Goal: Task Accomplishment & Management: Manage account settings

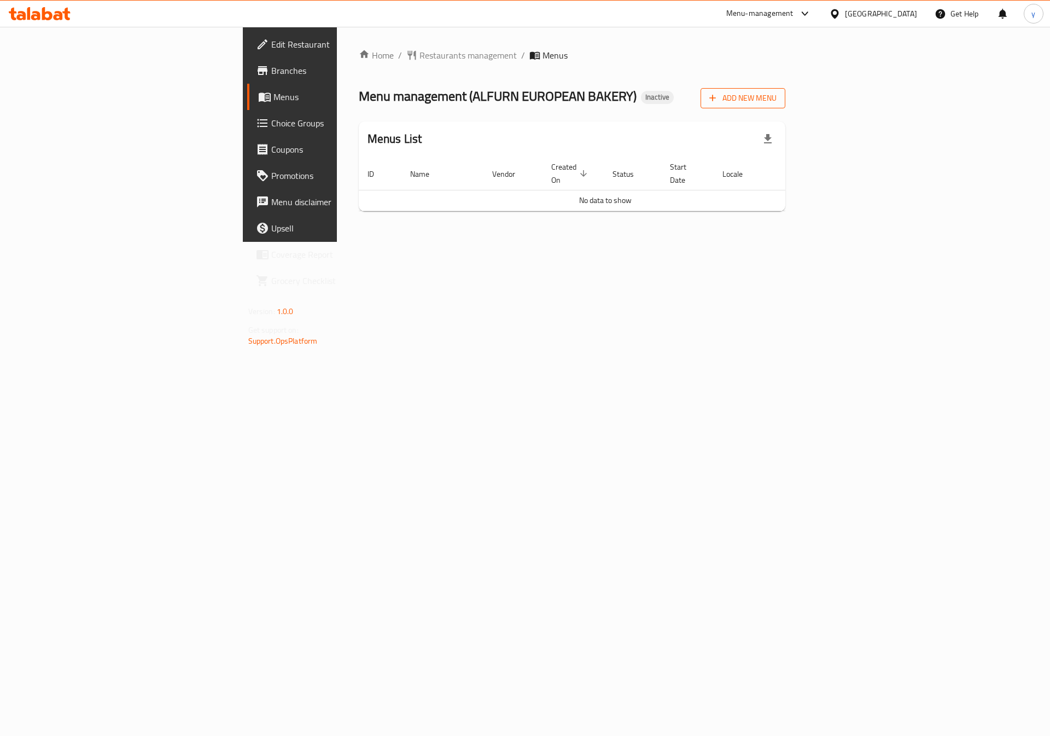
click at [786, 106] on button "Add New Menu" at bounding box center [743, 98] width 85 height 20
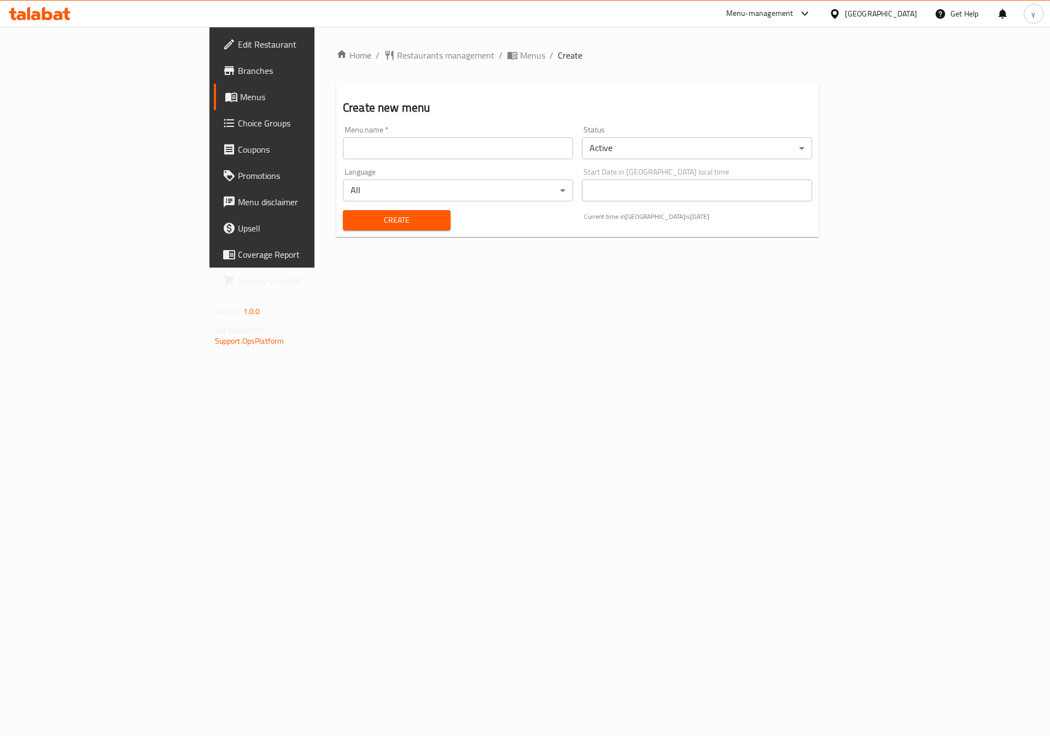
click at [528, 154] on input "text" at bounding box center [458, 148] width 230 height 22
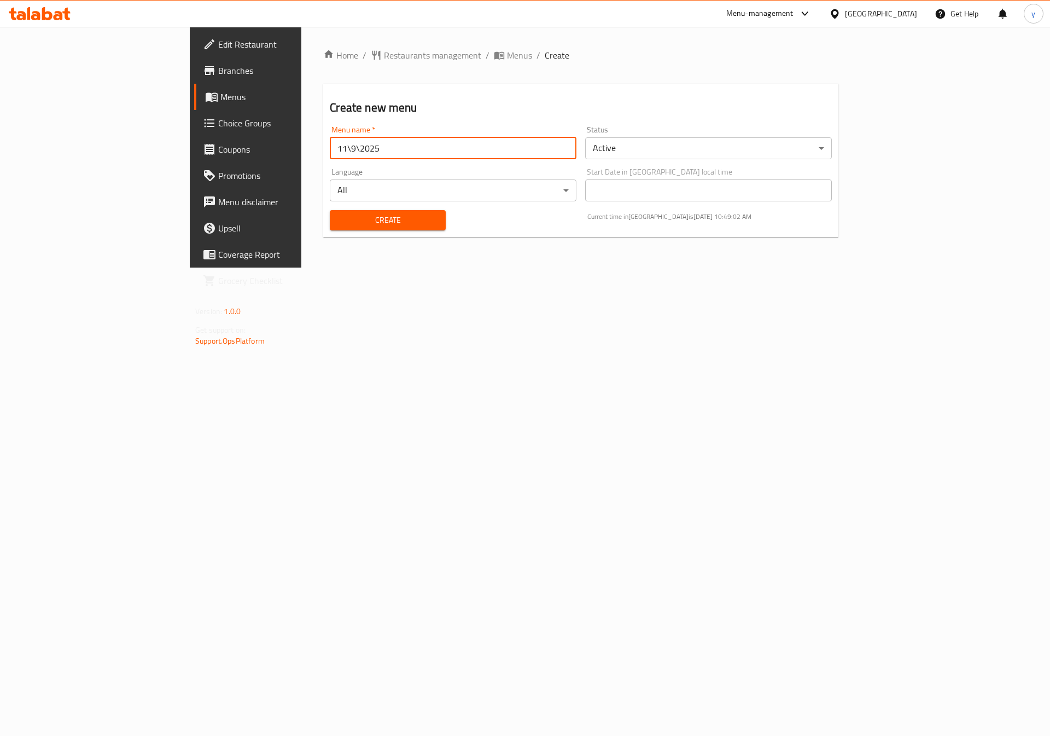
click at [330, 147] on input "11\9\2025" at bounding box center [453, 148] width 247 height 22
type input "14\9\2025"
click at [339, 217] on span "Create" at bounding box center [388, 220] width 98 height 14
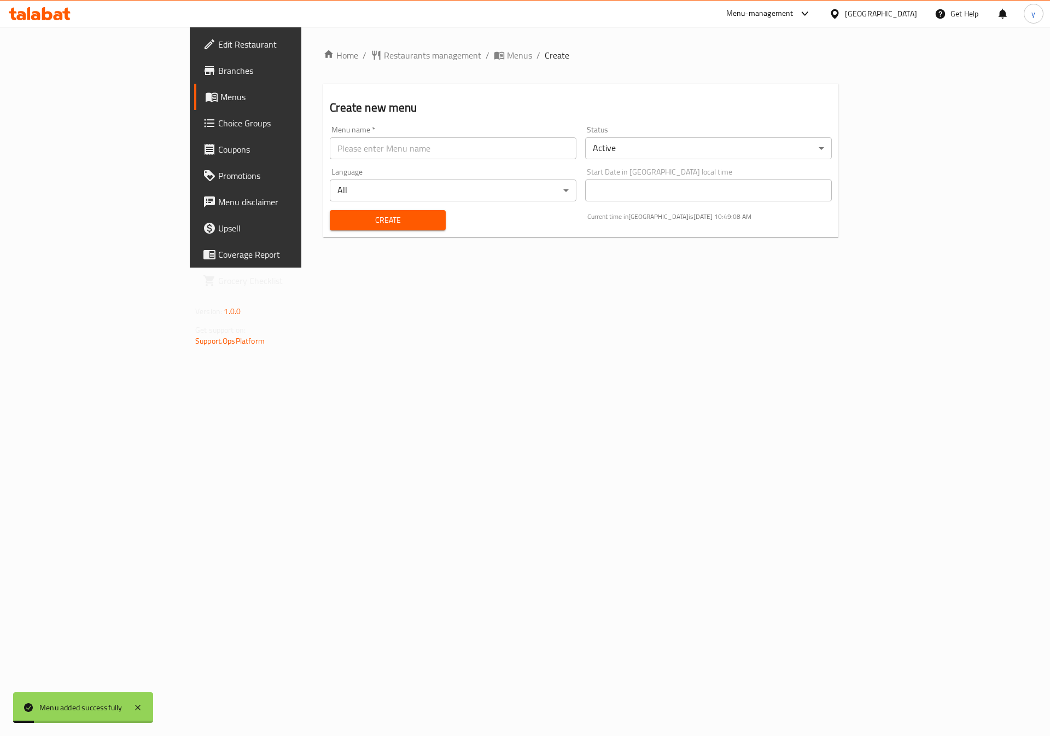
click at [220, 99] on span "Menus" at bounding box center [288, 96] width 136 height 13
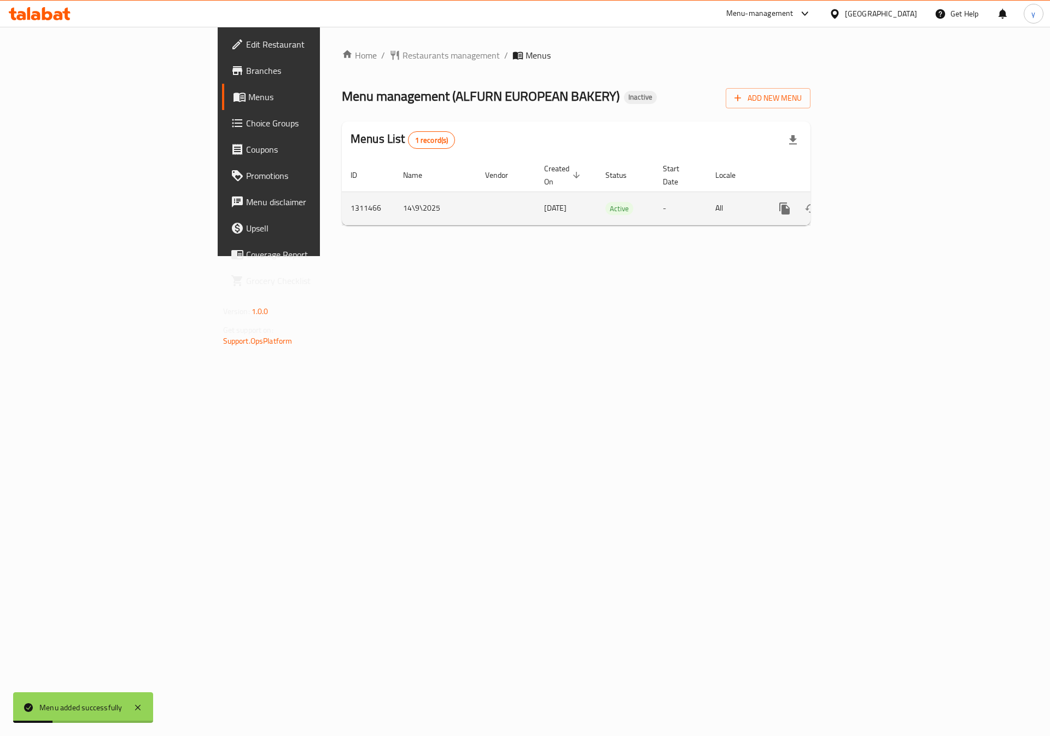
click at [877, 203] on link "enhanced table" at bounding box center [864, 208] width 26 height 26
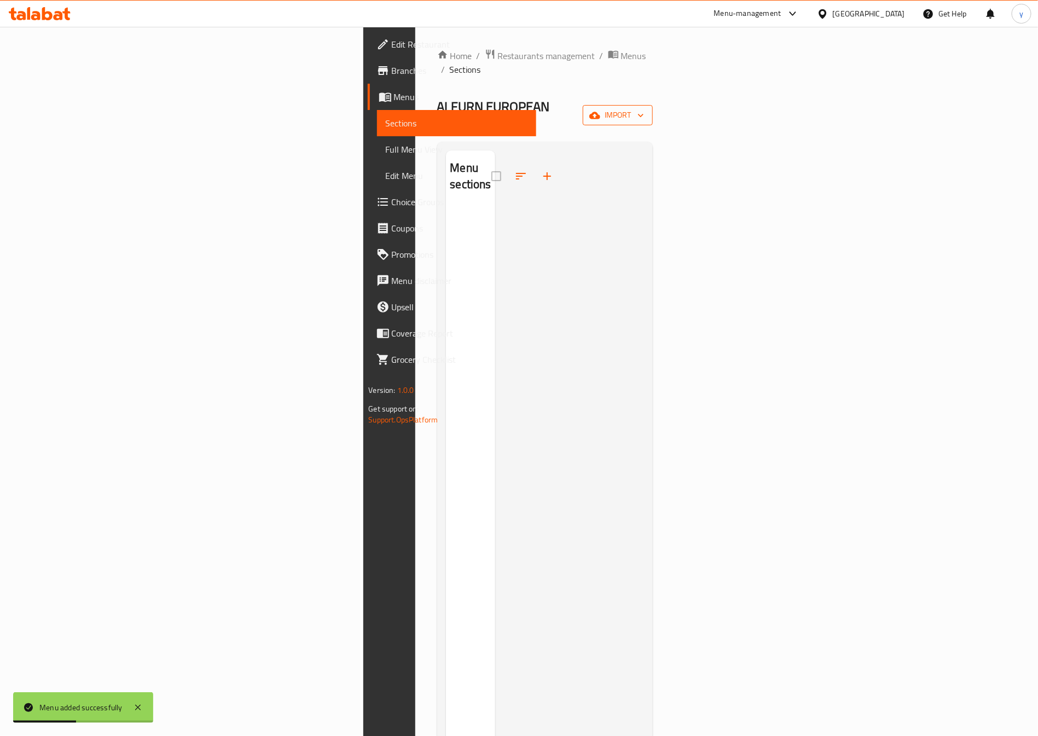
click at [600, 112] on icon "button" at bounding box center [594, 115] width 11 height 7
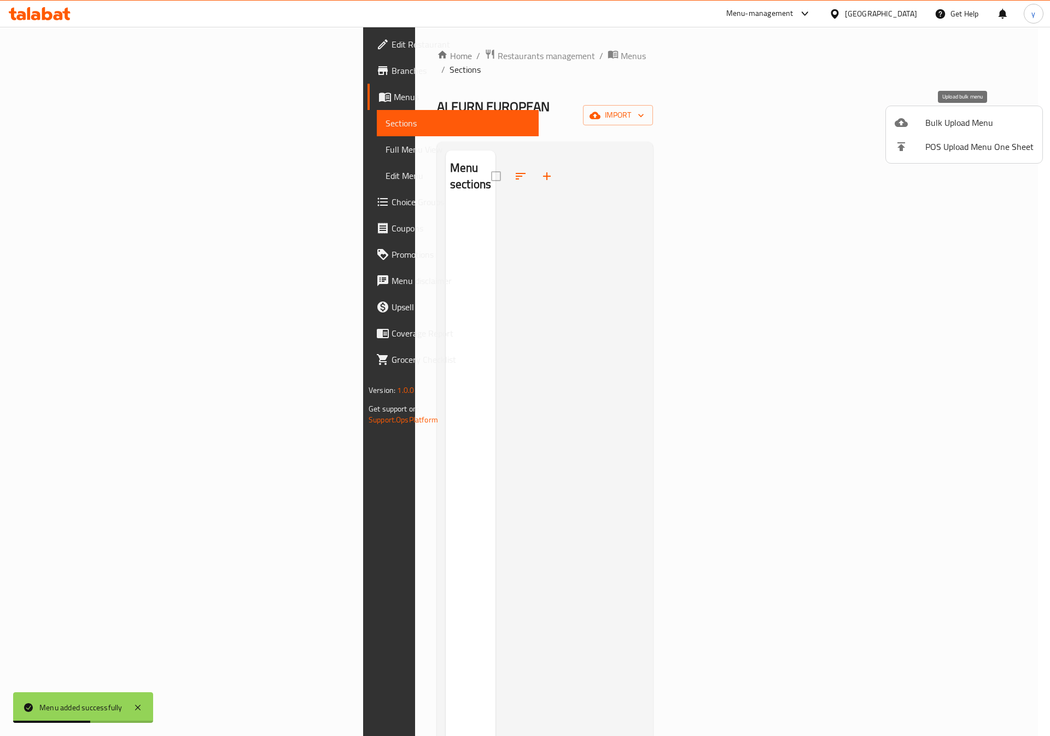
click at [947, 118] on span "Bulk Upload Menu" at bounding box center [980, 122] width 108 height 13
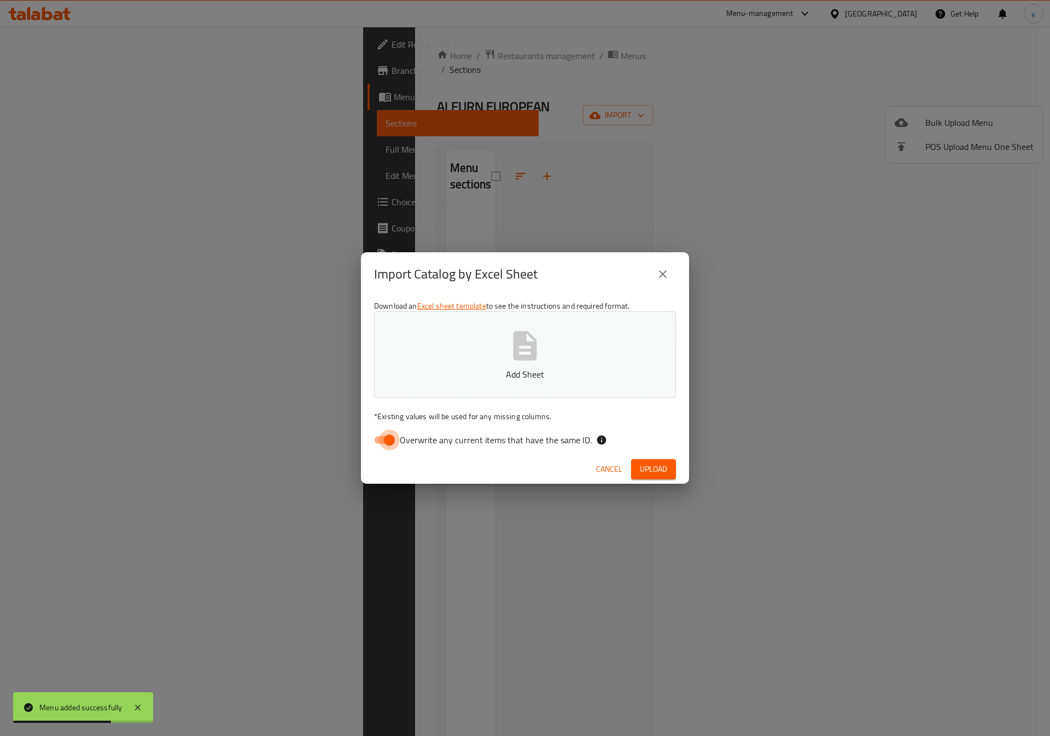
drag, startPoint x: 382, startPoint y: 437, endPoint x: 427, endPoint y: 421, distance: 47.1
click at [383, 437] on input "Overwrite any current items that have the same ID." at bounding box center [389, 439] width 62 height 21
checkbox input "false"
click at [604, 333] on button "Add Sheet" at bounding box center [525, 354] width 302 height 86
click at [638, 468] on button "Upload" at bounding box center [653, 469] width 45 height 20
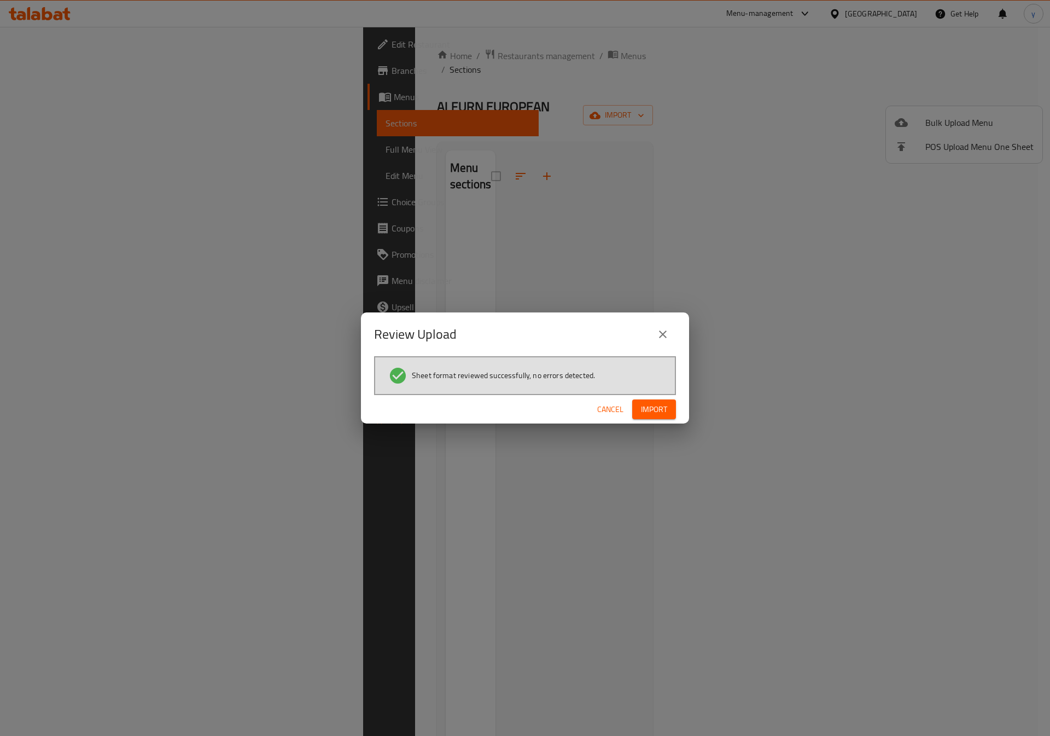
click at [664, 412] on span "Import" at bounding box center [654, 410] width 26 height 14
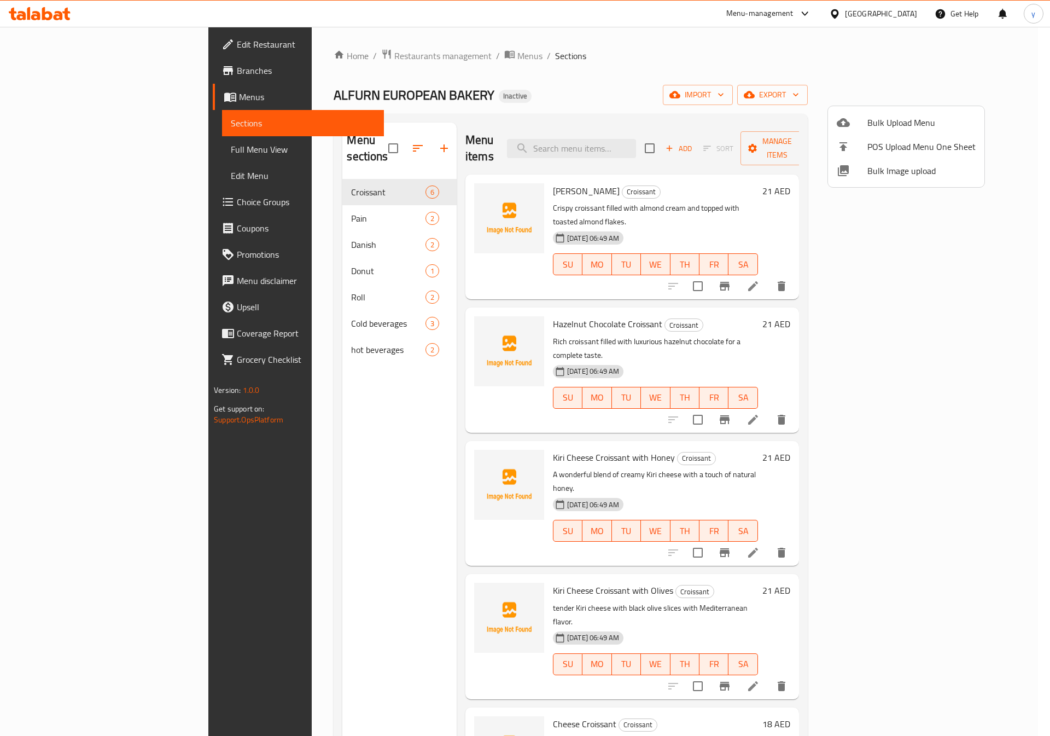
click at [76, 148] on div at bounding box center [525, 368] width 1050 height 736
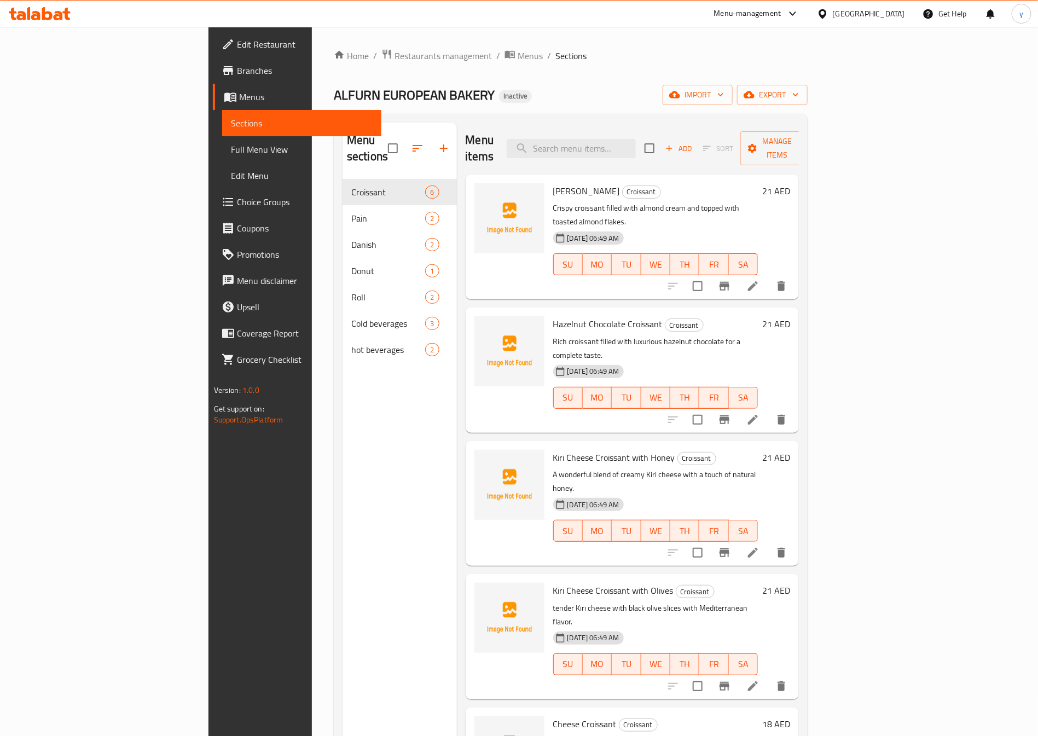
click at [231, 148] on span "Full Menu View" at bounding box center [302, 149] width 142 height 13
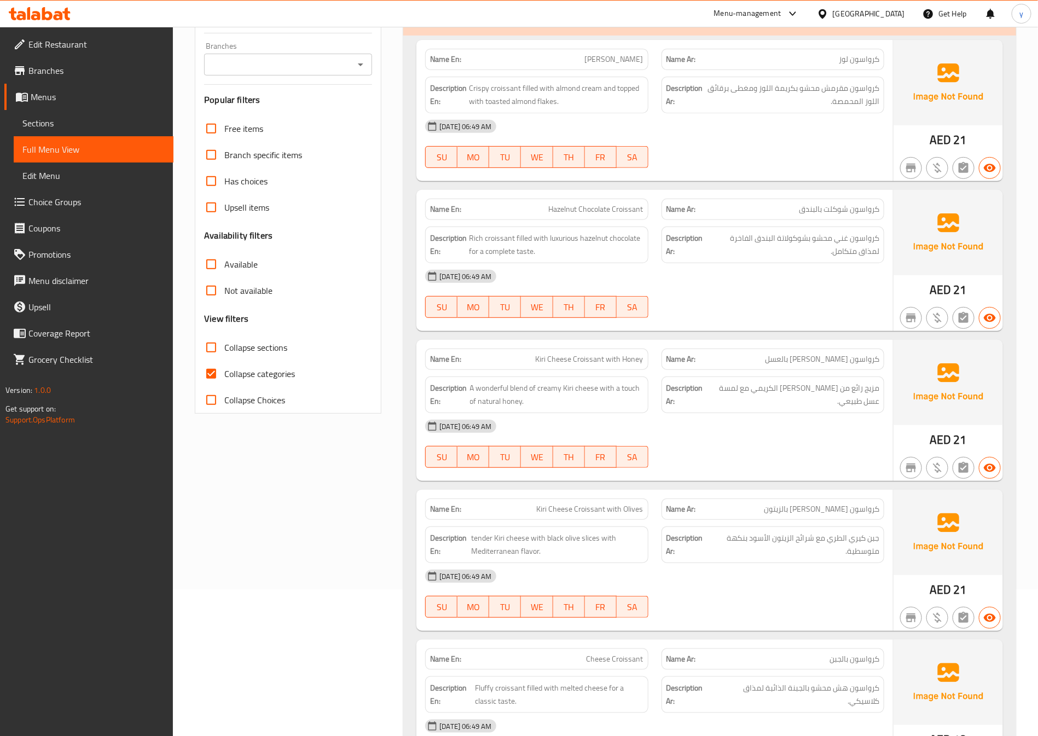
scroll to position [164, 0]
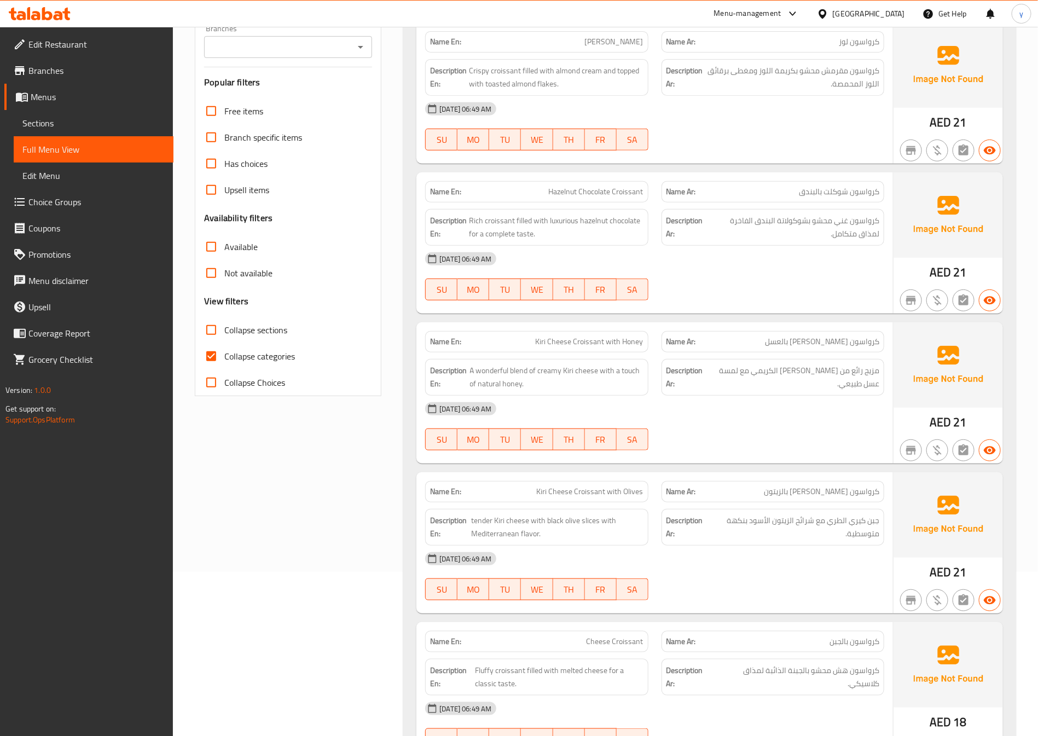
click at [218, 352] on input "Collapse categories" at bounding box center [211, 356] width 26 height 26
checkbox input "false"
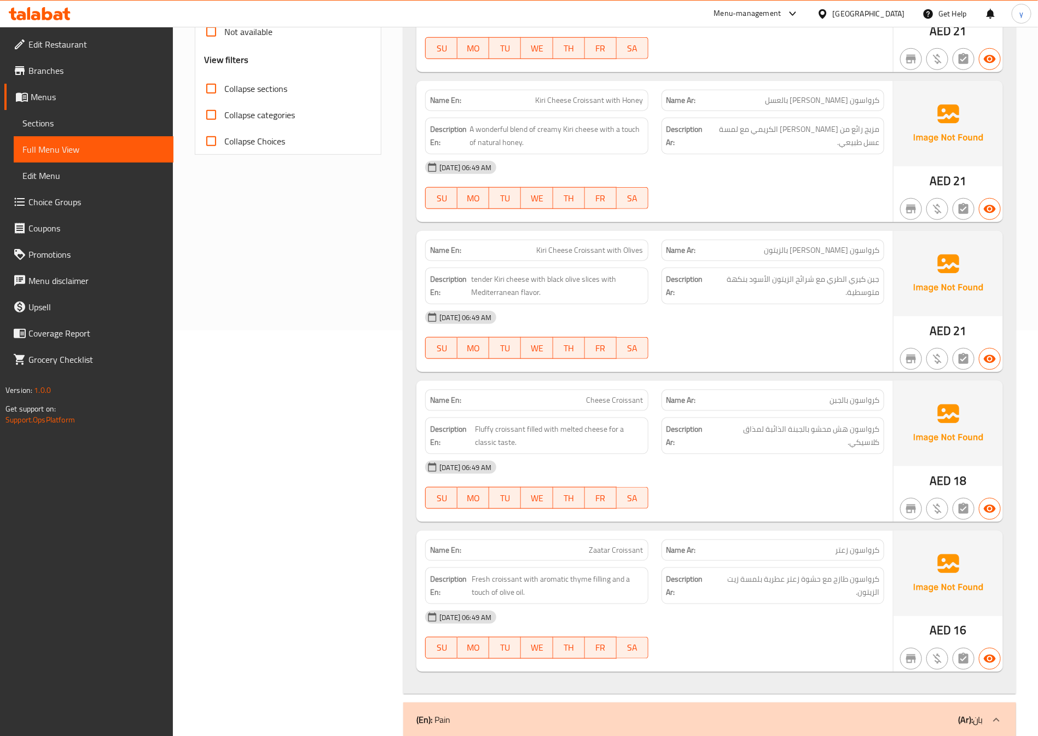
scroll to position [410, 0]
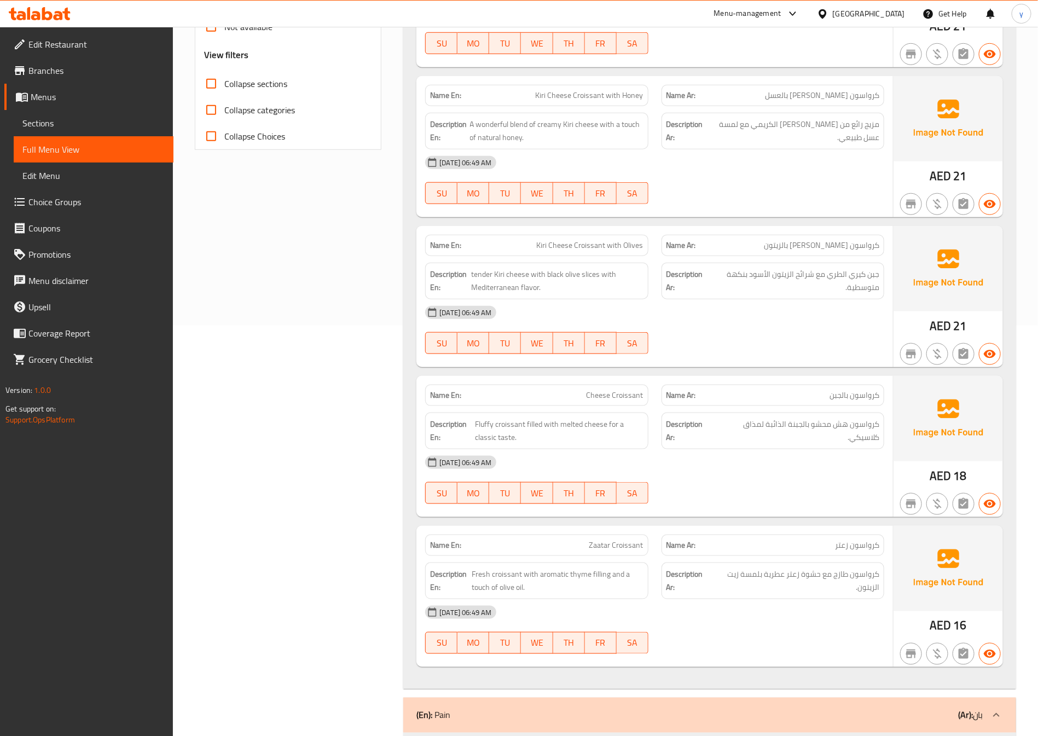
click at [718, 190] on div "14-09-2025 06:49 AM SU MO TU WE TH FR SA" at bounding box center [654, 179] width 472 height 61
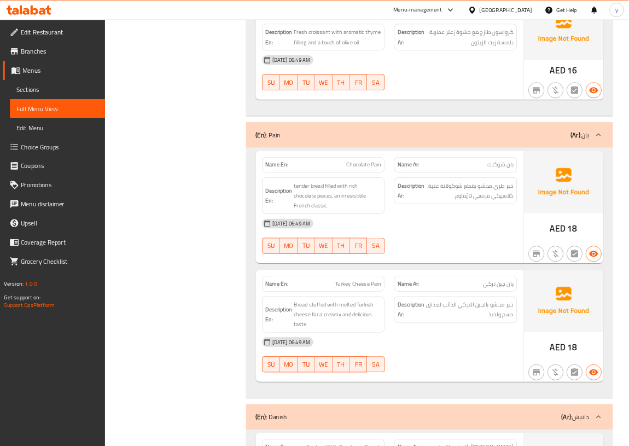
scroll to position [979, 0]
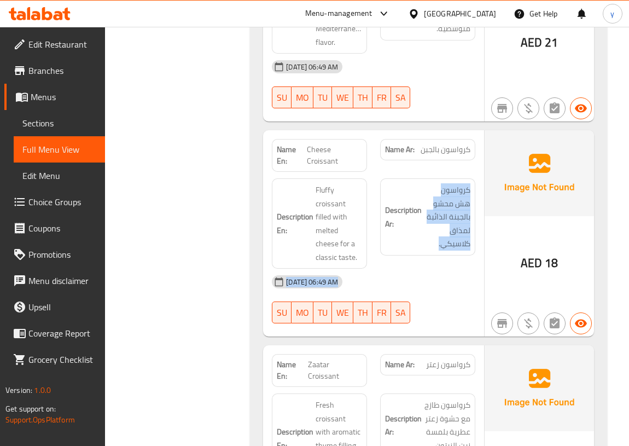
drag, startPoint x: 443, startPoint y: 291, endPoint x: 475, endPoint y: 181, distance: 114.6
click at [475, 181] on div "Name En: Cheese Croissant Name Ar: كرواسون بالجبن Description En: Fluffy croiss…" at bounding box center [373, 233] width 221 height 206
click at [460, 269] on div "[DATE] 06:49 AM" at bounding box center [373, 282] width 217 height 26
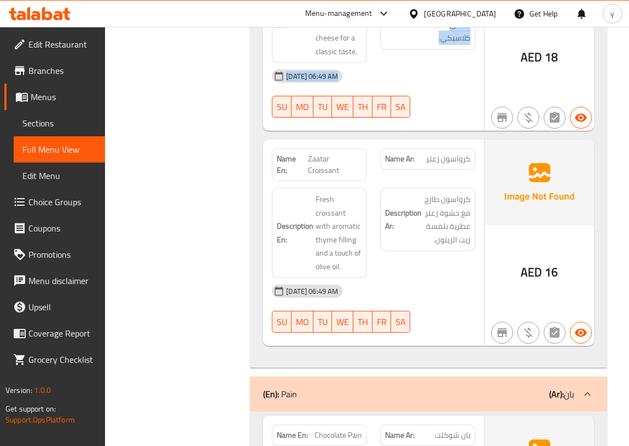
scroll to position [1278, 0]
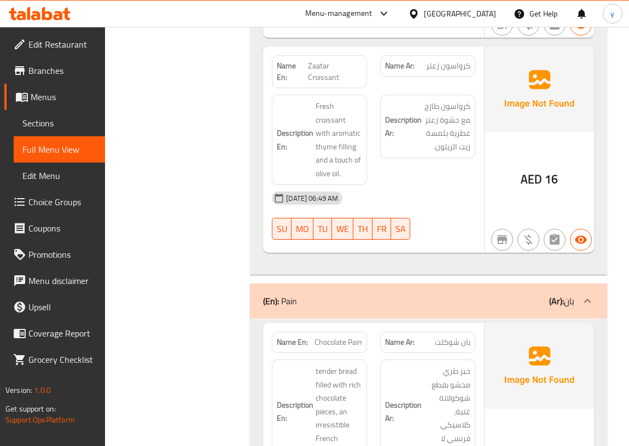
click at [457, 186] on div "14-09-2025 06:49 AM SU MO TU WE TH FR SA" at bounding box center [373, 215] width 217 height 61
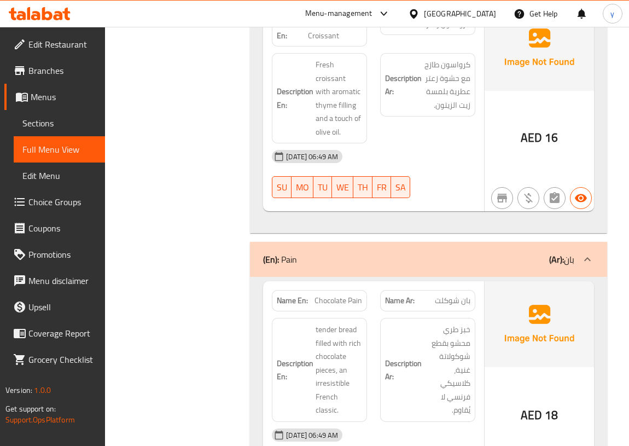
scroll to position [1377, 0]
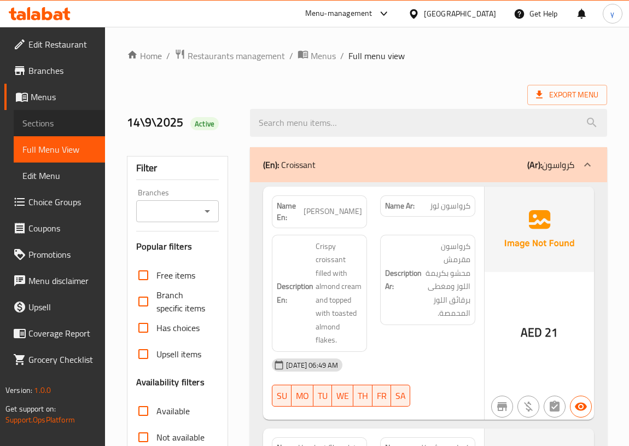
click at [54, 118] on span "Sections" at bounding box center [59, 123] width 74 height 13
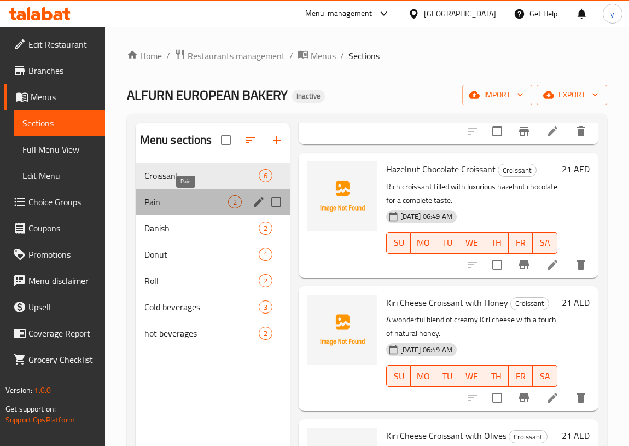
click at [225, 196] on span "Pain" at bounding box center [186, 201] width 84 height 13
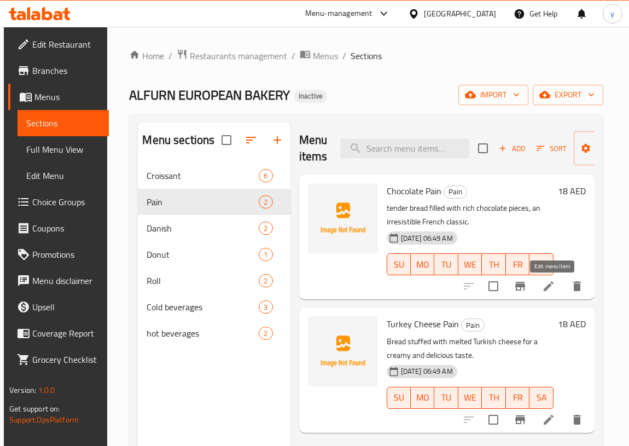
click at [555, 288] on icon at bounding box center [548, 286] width 13 height 13
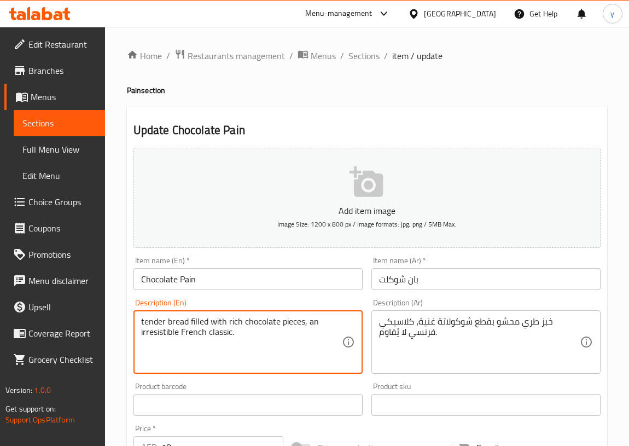
drag, startPoint x: 234, startPoint y: 332, endPoint x: 218, endPoint y: 330, distance: 15.9
click at [230, 330] on textarea "tender bread filled with rich chocolate pieces, an irresistible French classic." at bounding box center [241, 342] width 201 height 52
drag, startPoint x: 231, startPoint y: 330, endPoint x: 179, endPoint y: 333, distance: 52.0
click at [179, 333] on textarea "tender bread filled with rich chocolate pieces, an irresistible French classic." at bounding box center [241, 342] width 201 height 52
drag, startPoint x: 319, startPoint y: 323, endPoint x: 305, endPoint y: 325, distance: 14.4
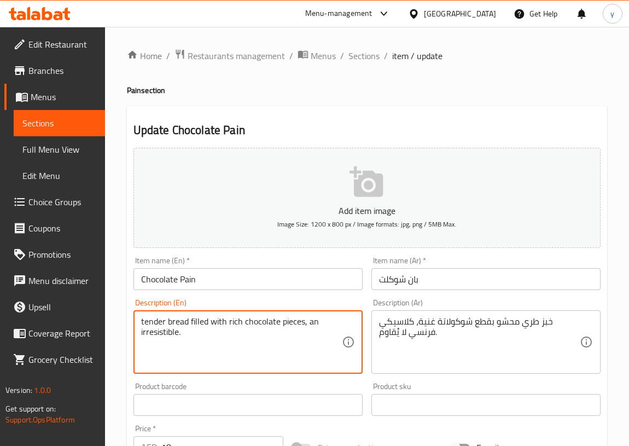
click at [305, 325] on textarea "tender bread filled with rich chocolate pieces, an irresistible." at bounding box center [241, 342] width 201 height 52
paste textarea "French classic"
click at [331, 322] on textarea "tender bread filled with rich chocolate pieces, French classicirresistible." at bounding box center [241, 342] width 201 height 52
click at [164, 331] on textarea "tender bread filled with rich chocolate pieces, French, classicirresistible." at bounding box center [241, 342] width 201 height 52
click at [239, 347] on textarea "tender bread filled with rich chocolate pieces, French, classic and irresistibl…" at bounding box center [241, 342] width 201 height 52
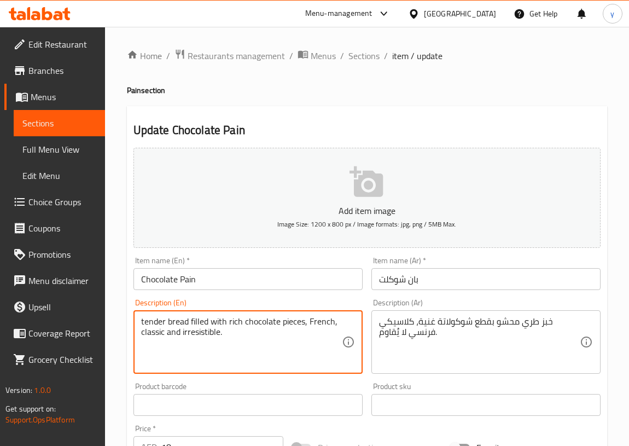
type textarea "tender bread filled with rich chocolate pieces, French, classic and irresistibl…"
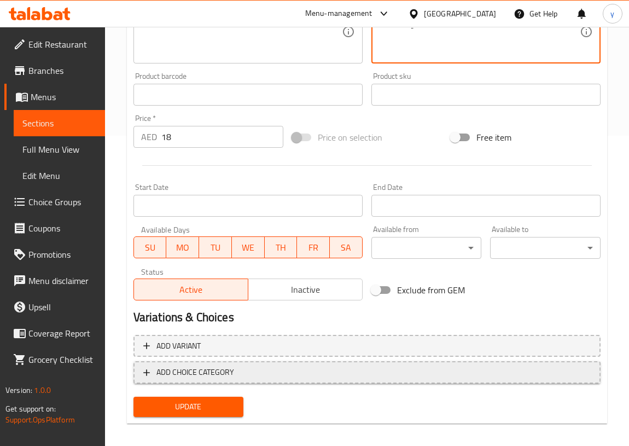
scroll to position [317, 0]
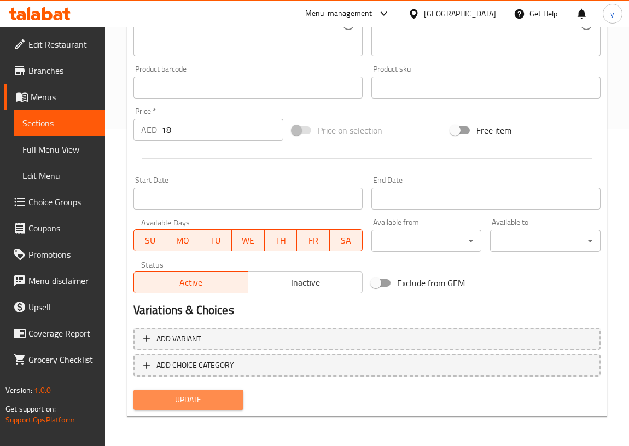
click at [221, 401] on span "Update" at bounding box center [188, 400] width 93 height 14
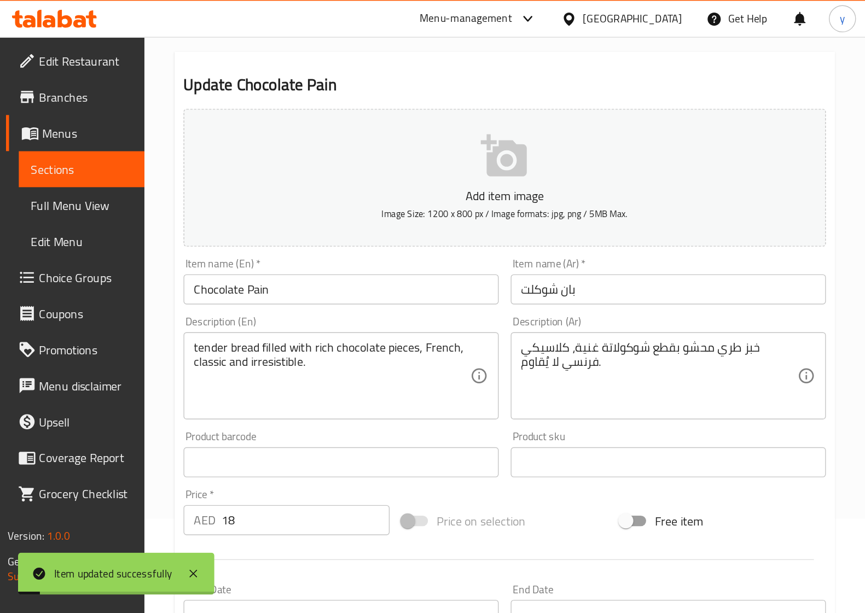
scroll to position [0, 0]
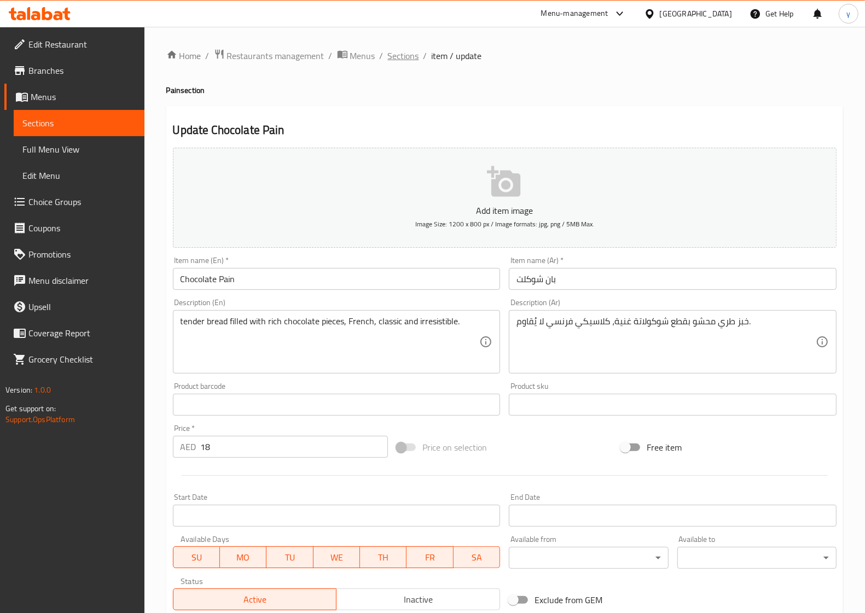
click at [415, 53] on span "Sections" at bounding box center [403, 55] width 31 height 13
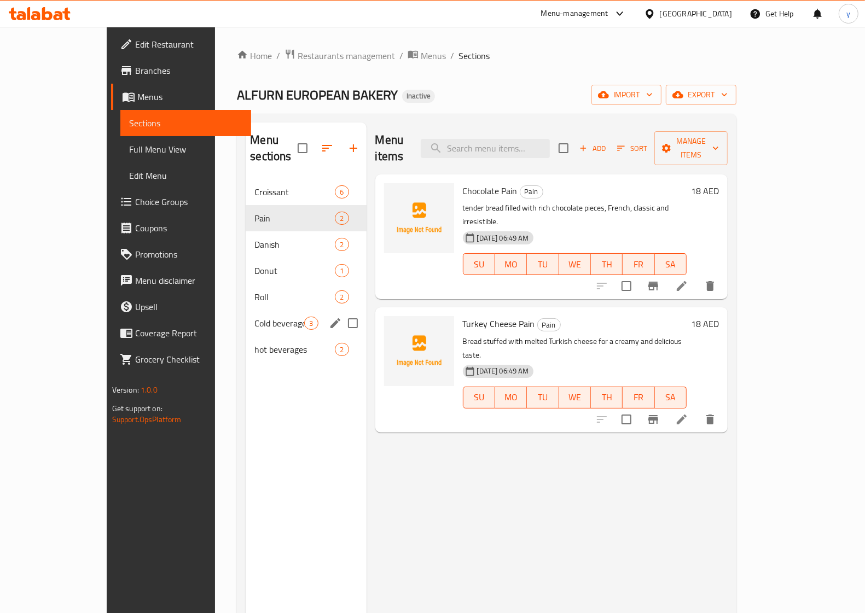
click at [246, 315] on div "Cold beverages 3" at bounding box center [306, 323] width 120 height 26
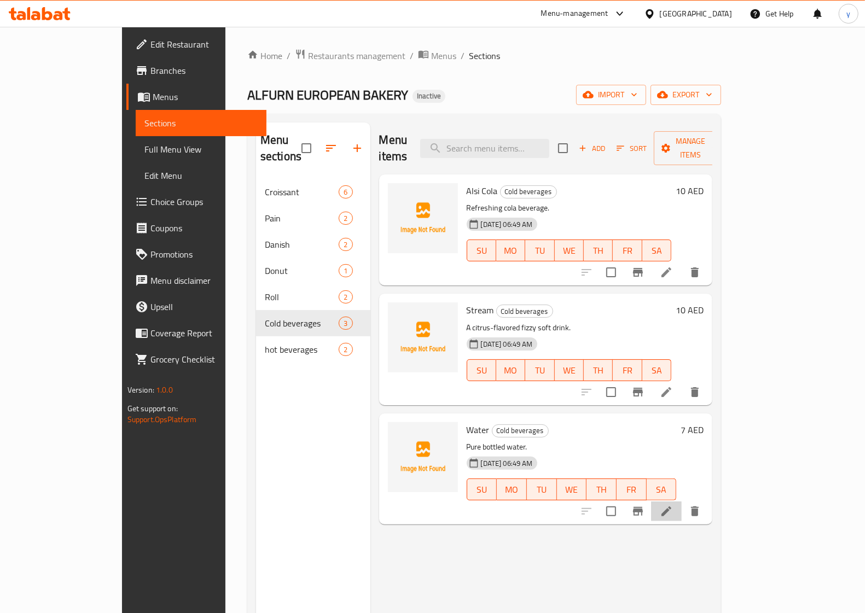
click at [629, 445] on li at bounding box center [666, 512] width 31 height 20
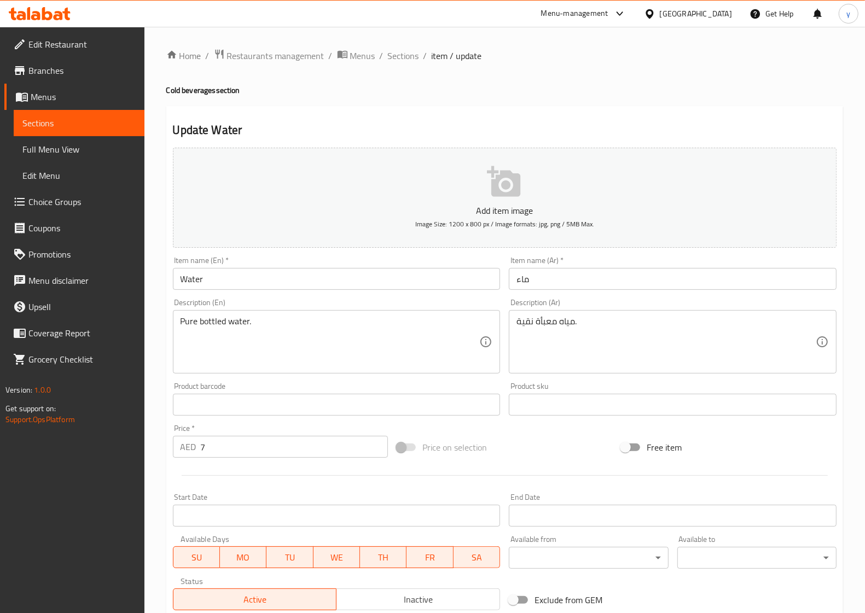
drag, startPoint x: 488, startPoint y: 278, endPoint x: 489, endPoint y: 286, distance: 8.2
click at [485, 280] on div "Add item image Image Size: 1200 x 800 px / Image formats: jpg, png / 5MB Max. I…" at bounding box center [504, 379] width 672 height 472
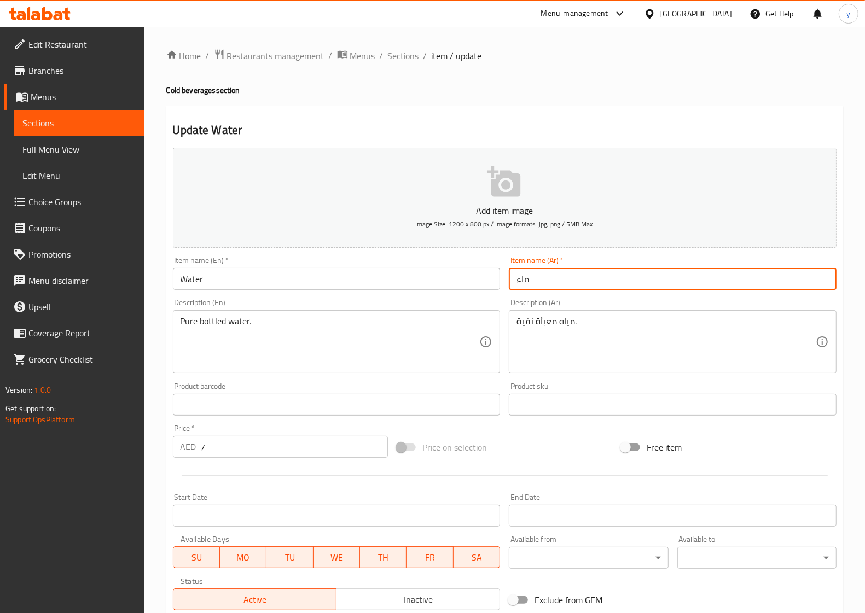
paste input "ياه"
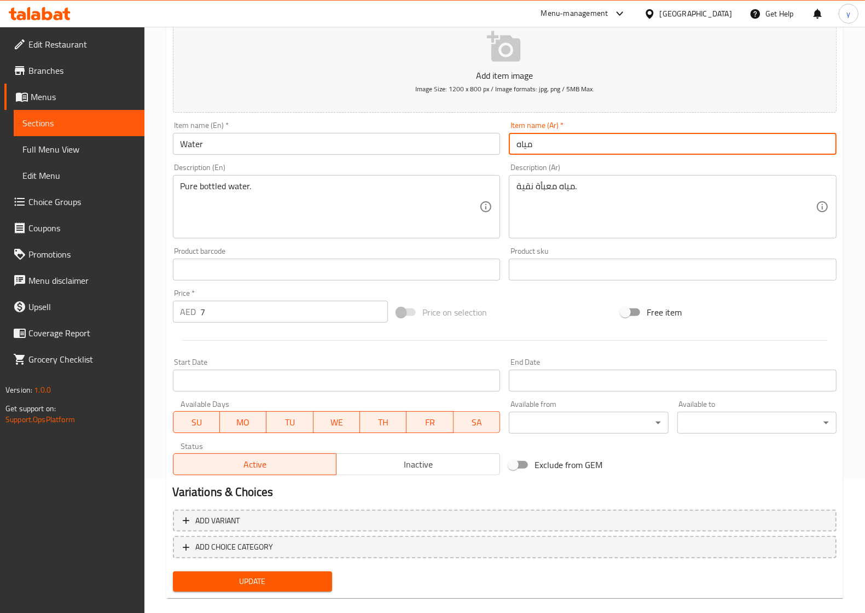
scroll to position [149, 0]
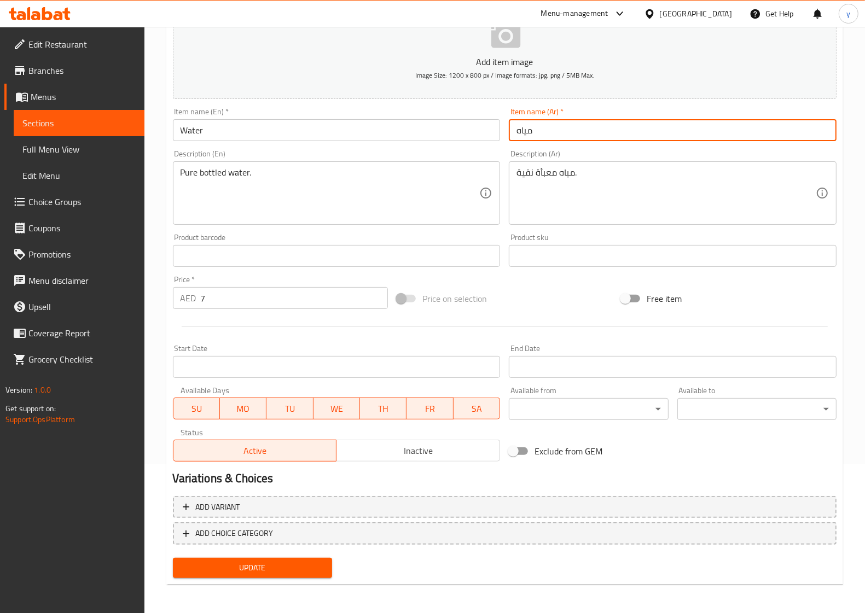
type input "مياه"
click at [285, 445] on span "Update" at bounding box center [253, 568] width 142 height 14
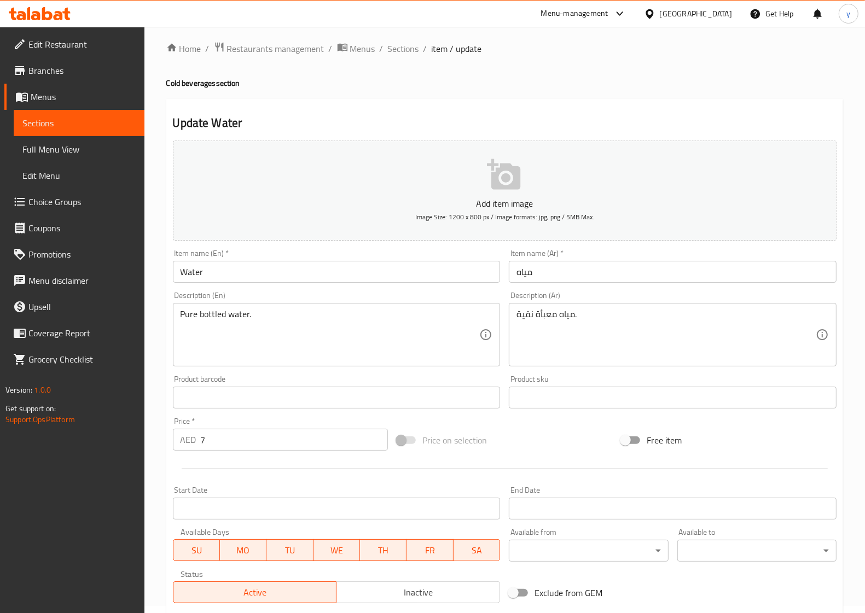
scroll to position [0, 0]
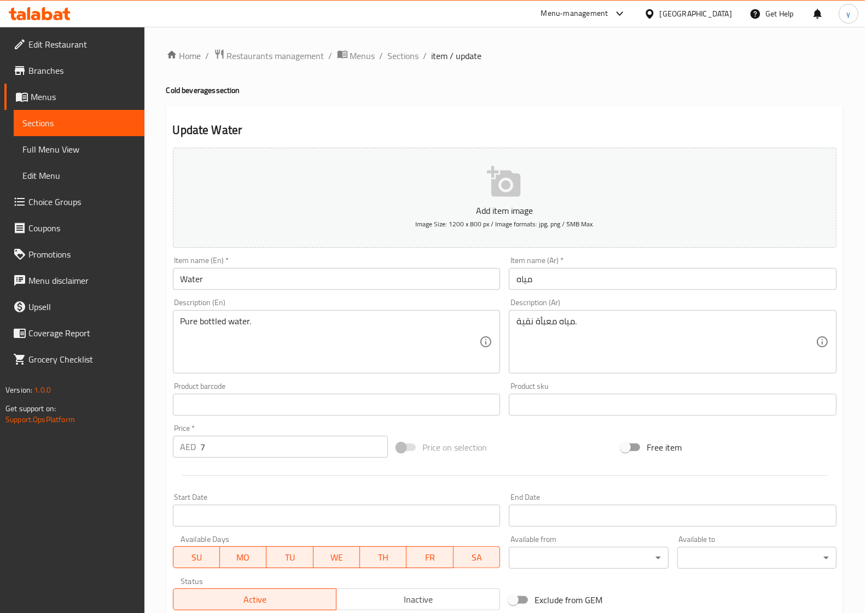
click at [57, 40] on span "Edit Restaurant" at bounding box center [81, 44] width 107 height 13
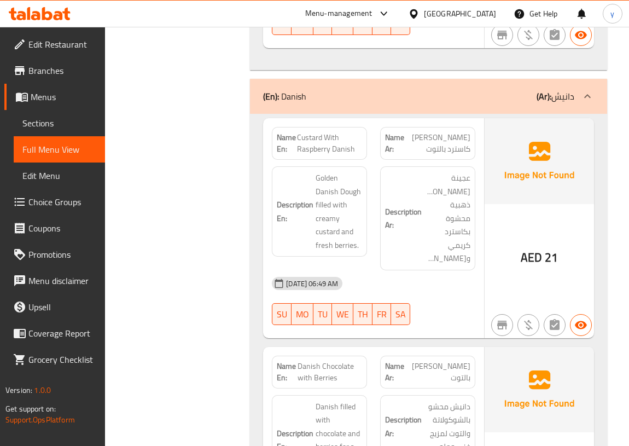
scroll to position [2089, 0]
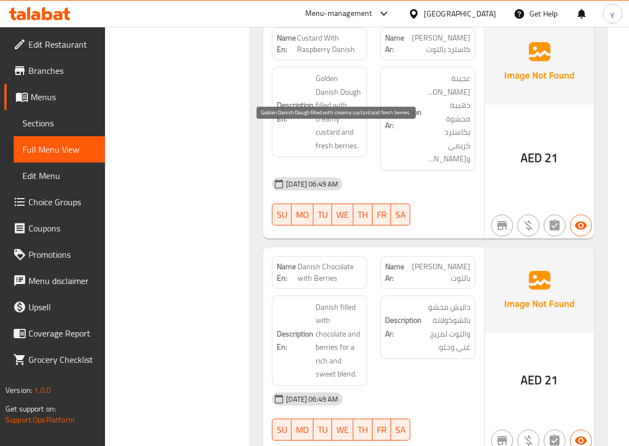
click at [345, 94] on span "Golden Danish Dough filled with creamy custard and fresh berries." at bounding box center [339, 112] width 46 height 80
copy span "berries"
drag, startPoint x: 224, startPoint y: 176, endPoint x: 233, endPoint y: 175, distance: 8.8
click at [224, 176] on div "Filter Branches Branches Popular filters Free items Branch specific items Has c…" at bounding box center [182, 151] width 124 height 4198
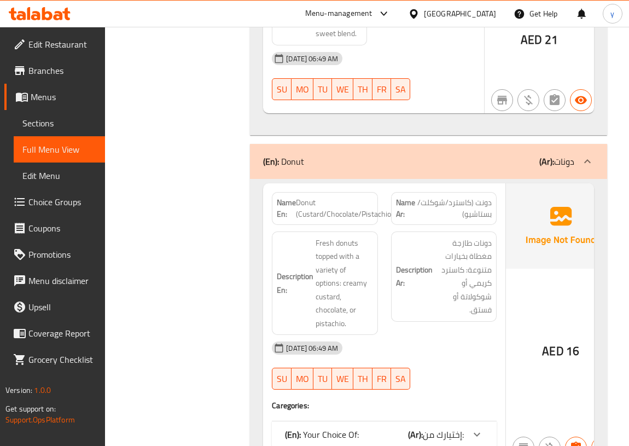
scroll to position [2486, 0]
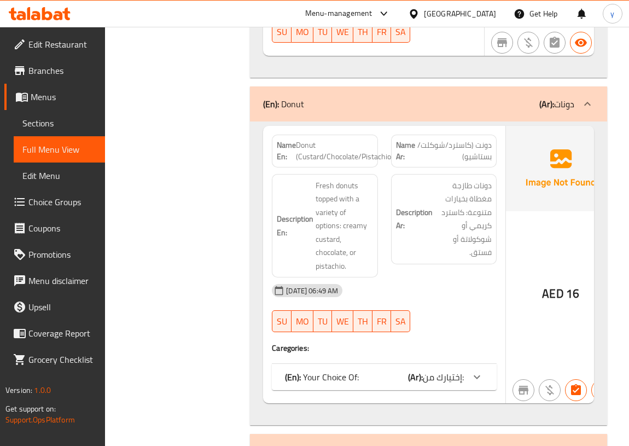
click at [478, 370] on icon at bounding box center [476, 376] width 13 height 13
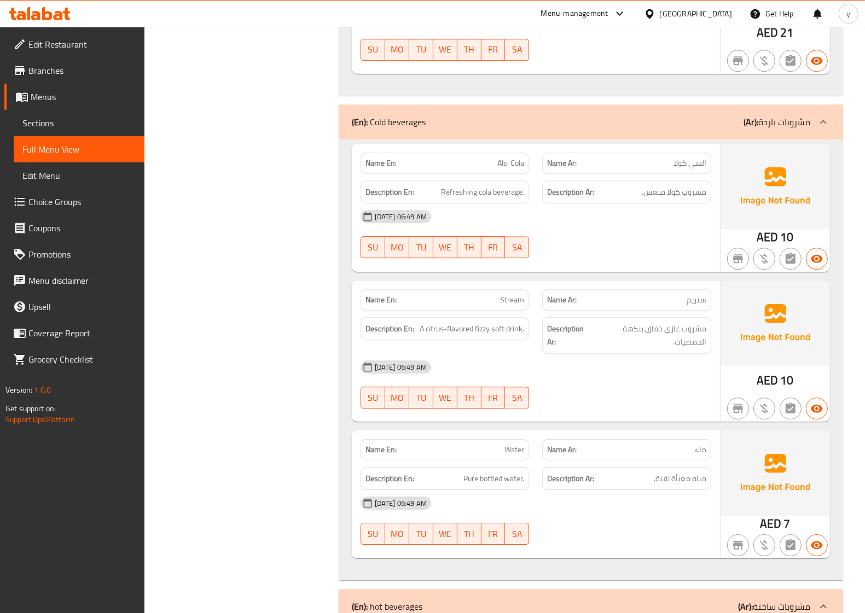
scroll to position [2608, 0]
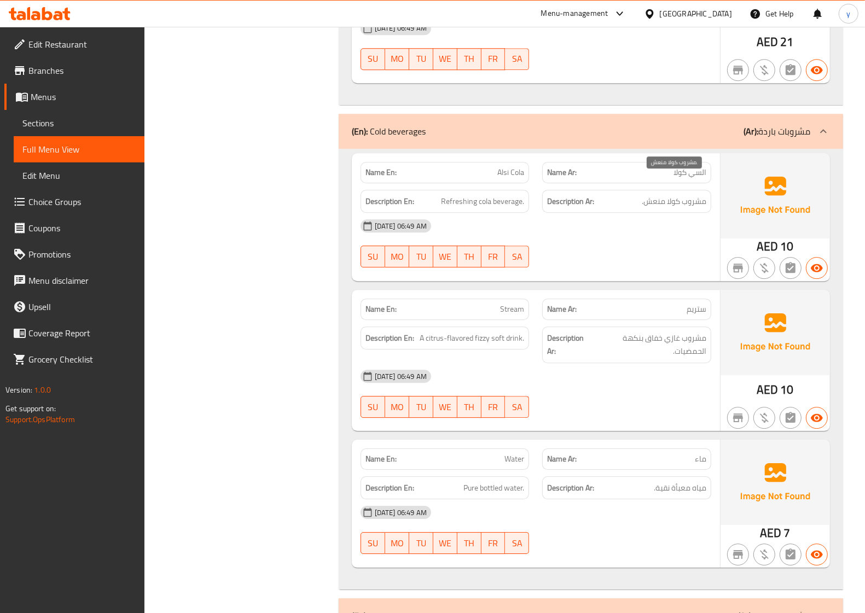
click at [629, 195] on span "مشروب كولا منعش." at bounding box center [674, 202] width 65 height 14
drag, startPoint x: 629, startPoint y: 185, endPoint x: 710, endPoint y: 195, distance: 81.1
click at [629, 195] on div "Name En: Alsi Cola Name Ar: السي كولا Description En: Refreshing cola beverage.…" at bounding box center [536, 217] width 368 height 128
click at [619, 213] on div "[DATE] 06:49 AM" at bounding box center [536, 226] width 364 height 26
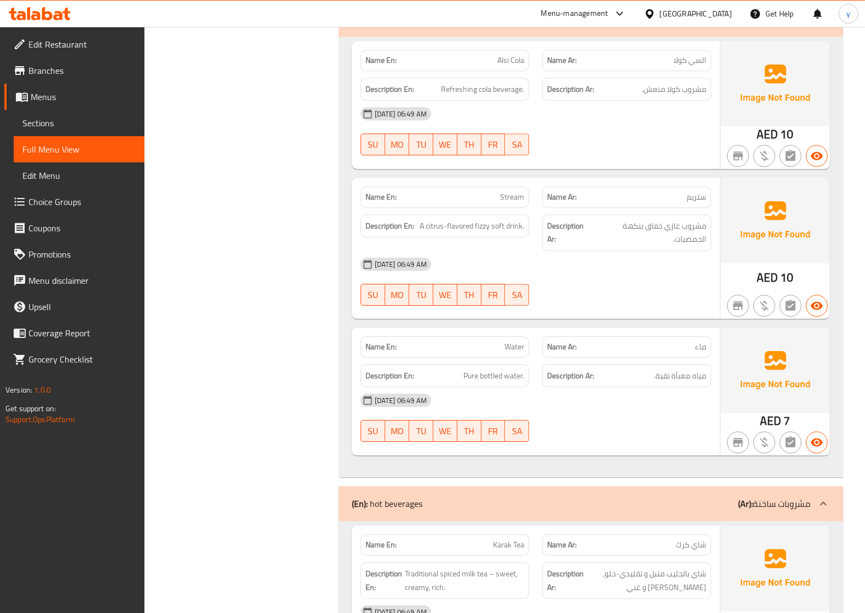
scroll to position [2745, 0]
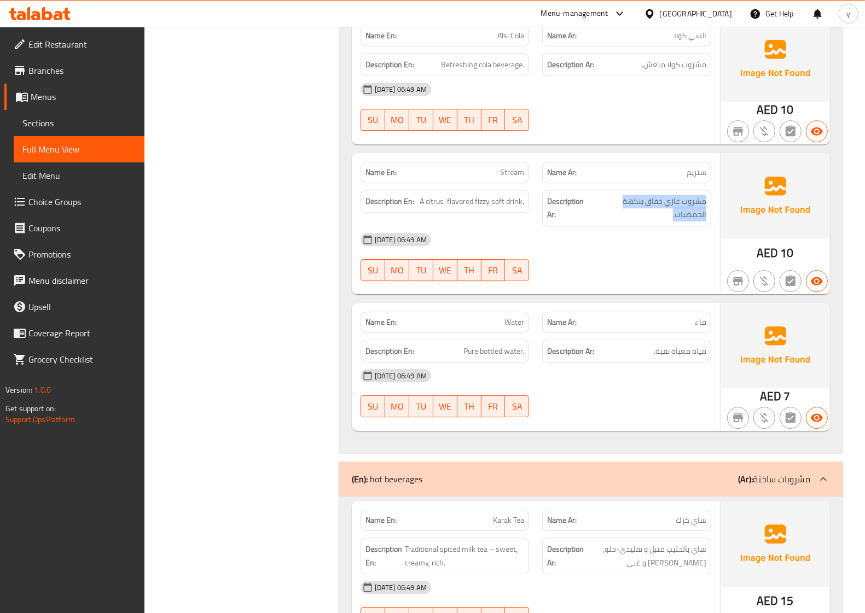
drag, startPoint x: 666, startPoint y: 194, endPoint x: 714, endPoint y: 188, distance: 48.6
click at [629, 188] on div "Description Ar: مشروب غازي خفاق بنكهة الحمضيات." at bounding box center [627, 208] width 182 height 50
click at [629, 244] on div "14-09-2025 06:49 AM SU MO TU WE TH FR SA" at bounding box center [536, 256] width 364 height 61
drag, startPoint x: 676, startPoint y: 195, endPoint x: 717, endPoint y: 189, distance: 40.9
click at [629, 189] on div "Description Ar: مشروب غازي خفاق بنكهة الحمضيات." at bounding box center [627, 208] width 182 height 50
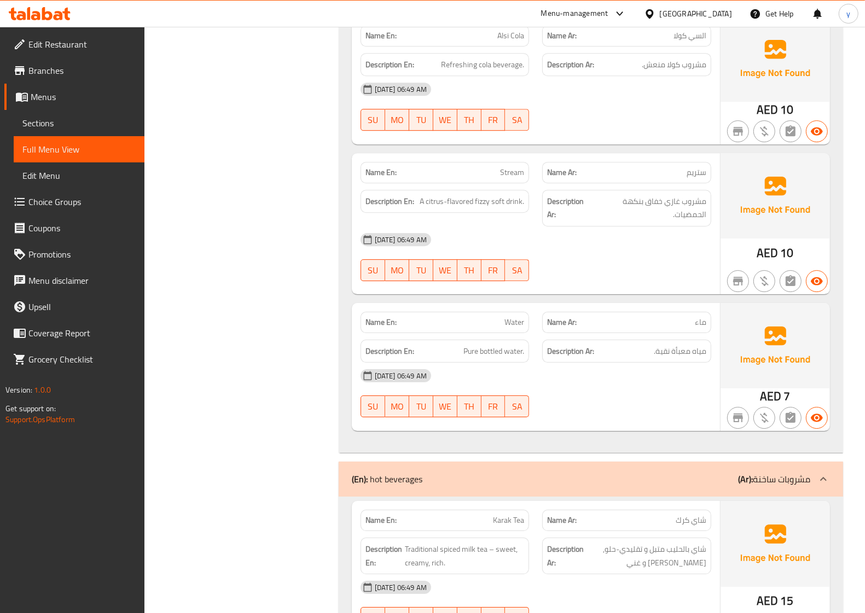
click at [629, 250] on div "14-09-2025 06:49 AM SU MO TU WE TH FR SA" at bounding box center [536, 256] width 364 height 61
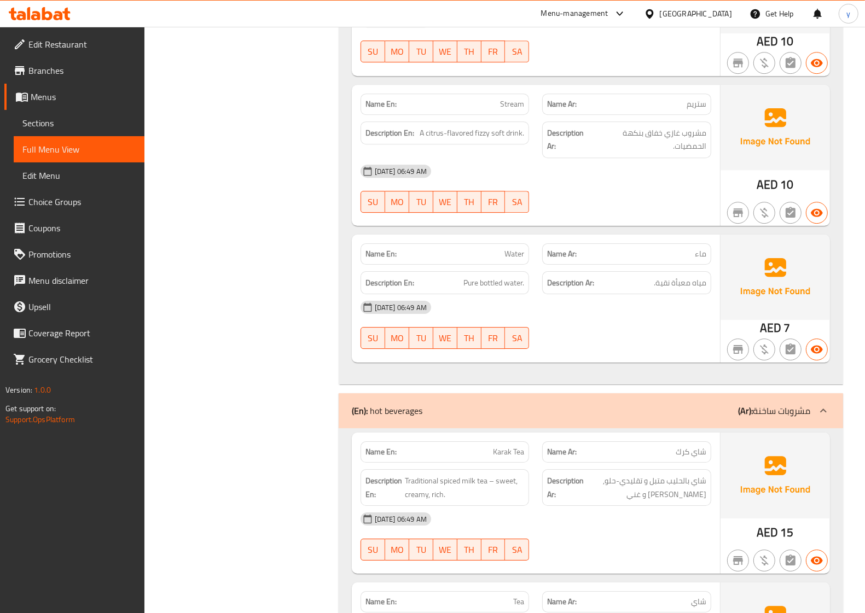
scroll to position [2882, 0]
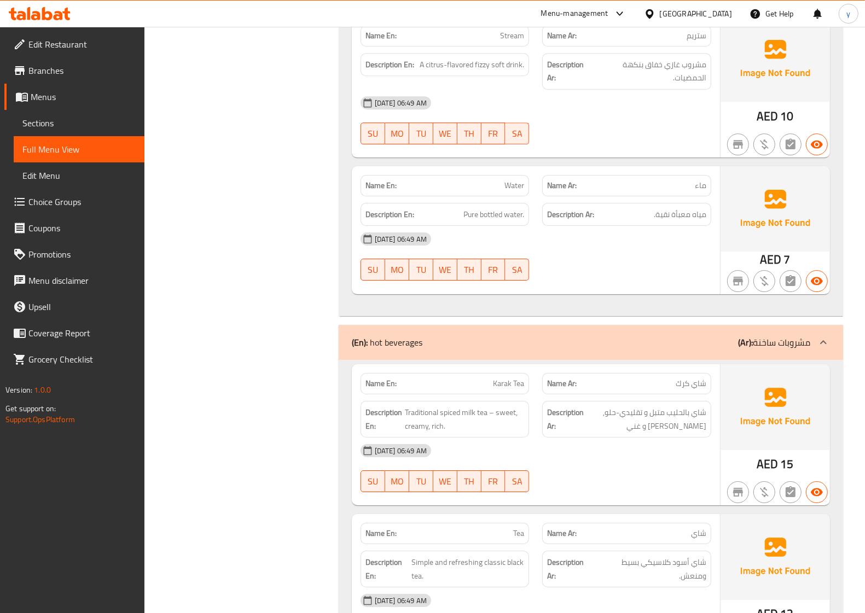
click at [629, 180] on p "Name Ar: ماء" at bounding box center [626, 185] width 159 height 11
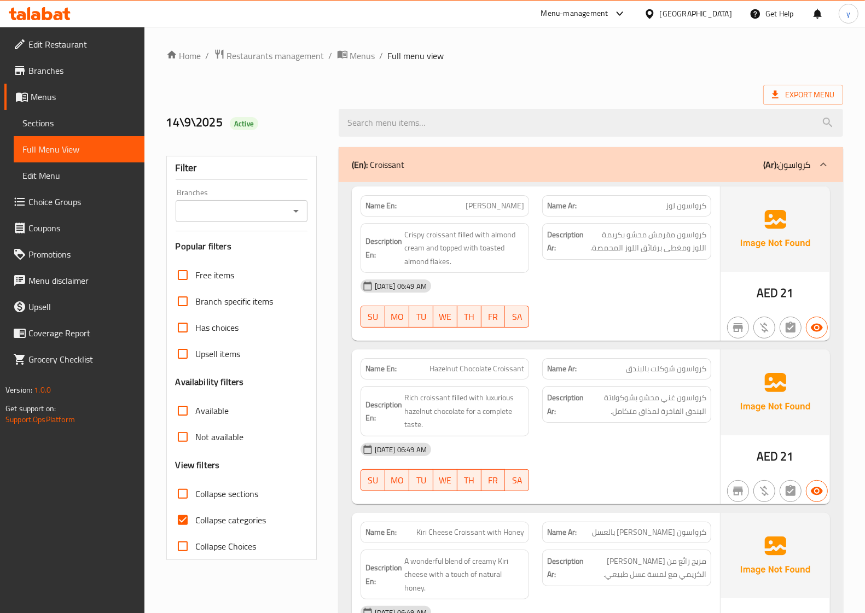
click at [186, 521] on input "Collapse categories" at bounding box center [183, 520] width 26 height 26
checkbox input "false"
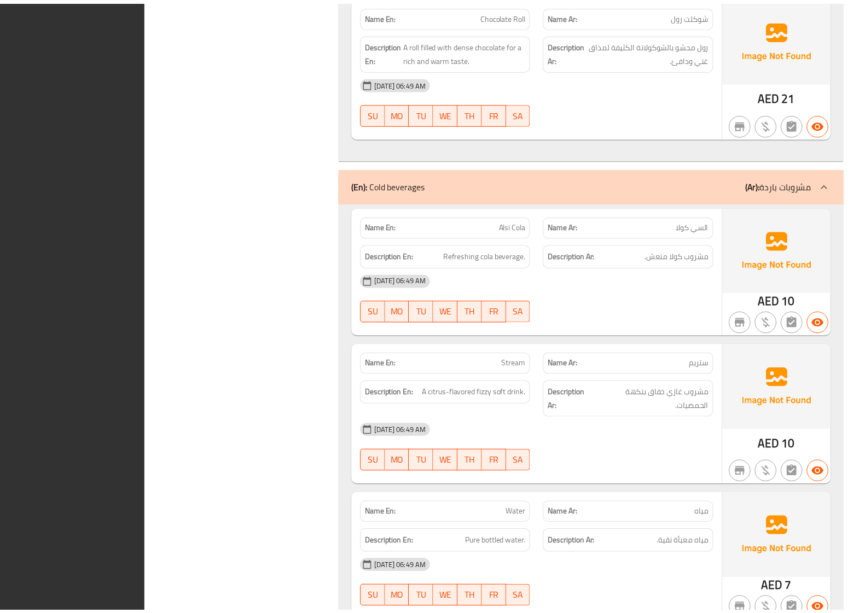
scroll to position [2924, 0]
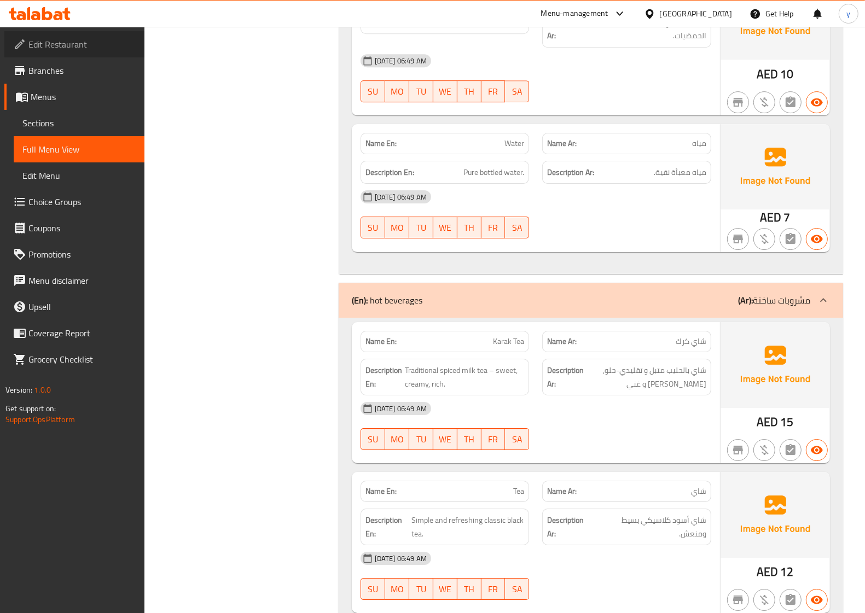
click at [82, 42] on span "Edit Restaurant" at bounding box center [81, 44] width 107 height 13
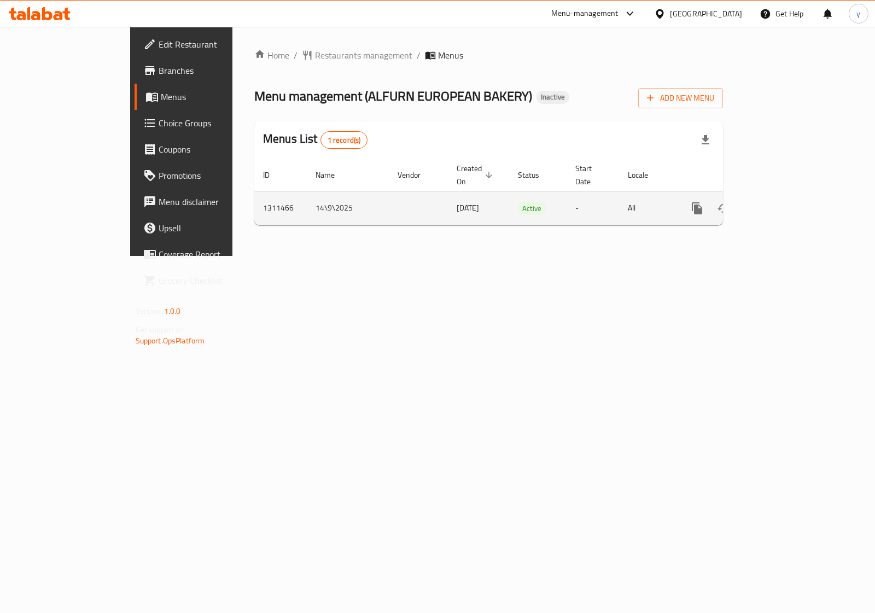
click at [789, 195] on link "enhanced table" at bounding box center [776, 208] width 26 height 26
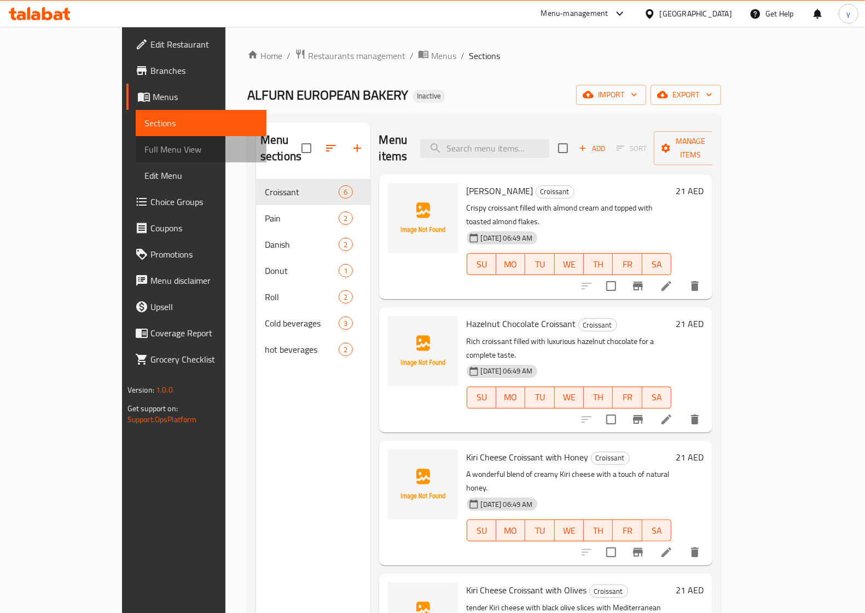
click at [144, 155] on span "Full Menu View" at bounding box center [200, 149] width 113 height 13
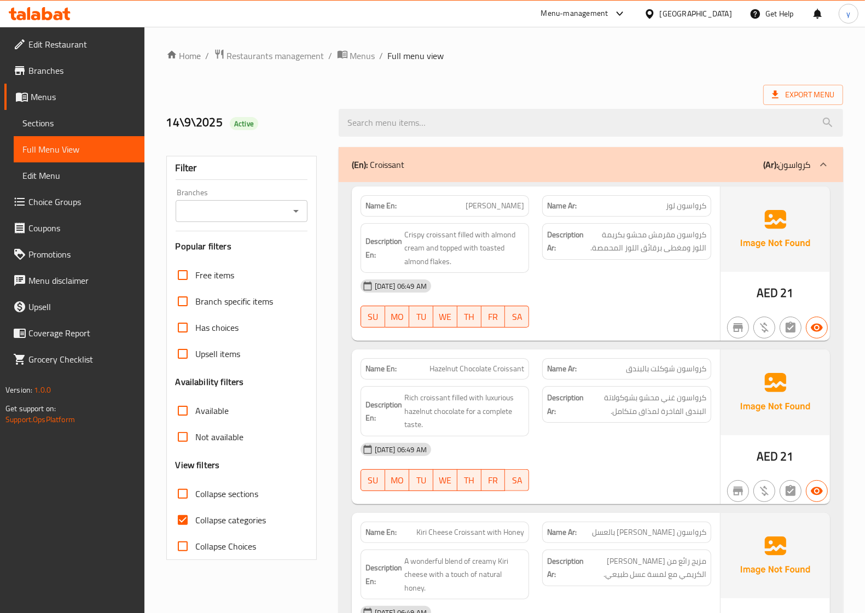
click at [178, 520] on input "Collapse categories" at bounding box center [183, 520] width 26 height 26
checkbox input "false"
click at [787, 91] on span "Export Menu" at bounding box center [803, 95] width 62 height 14
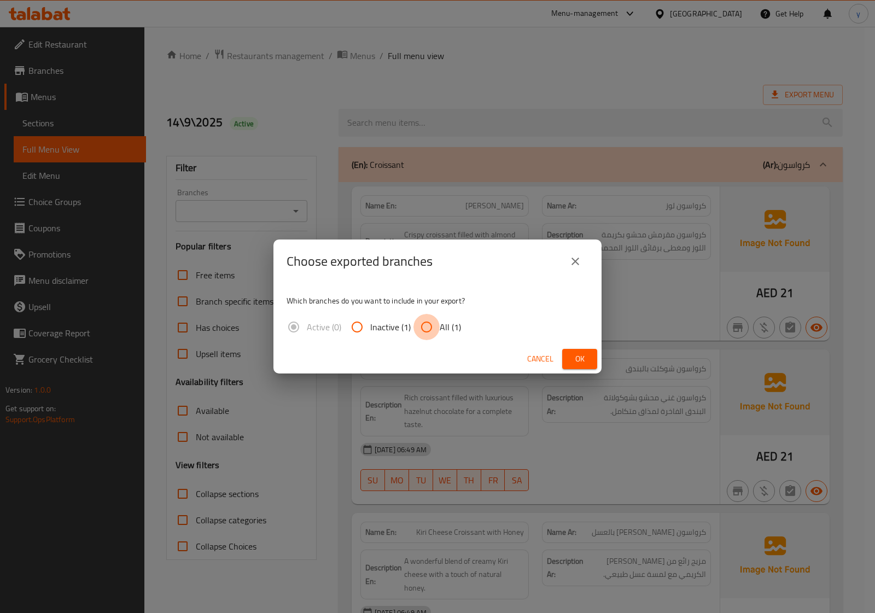
click at [425, 327] on input "All (1)" at bounding box center [427, 327] width 26 height 26
radio input "true"
click at [576, 357] on span "Ok" at bounding box center [580, 359] width 18 height 14
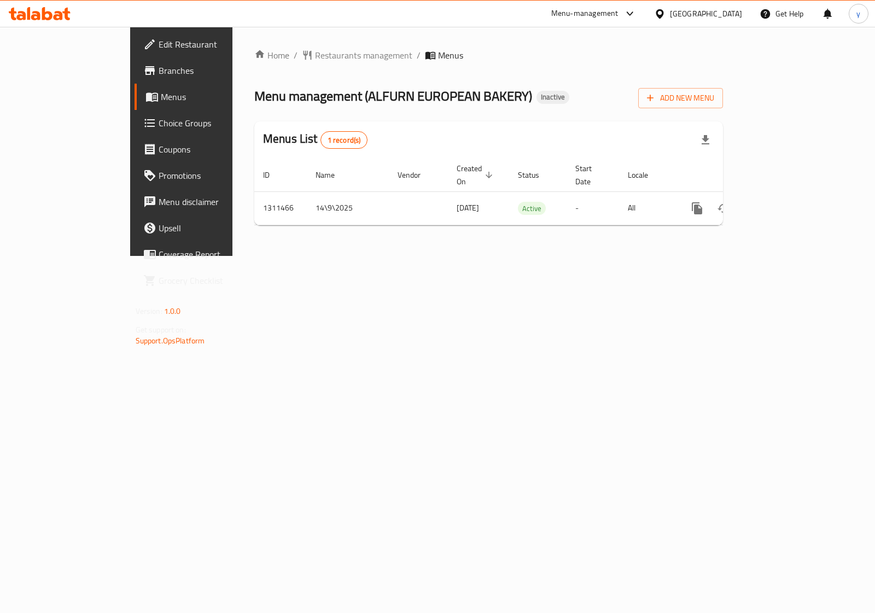
click at [745, 256] on div "Home / Restaurants management / Menus Menu management ( ALFURN EUROPEAN BAKERY …" at bounding box center [488, 141] width 513 height 229
click at [161, 100] on span "Menus" at bounding box center [214, 96] width 107 height 13
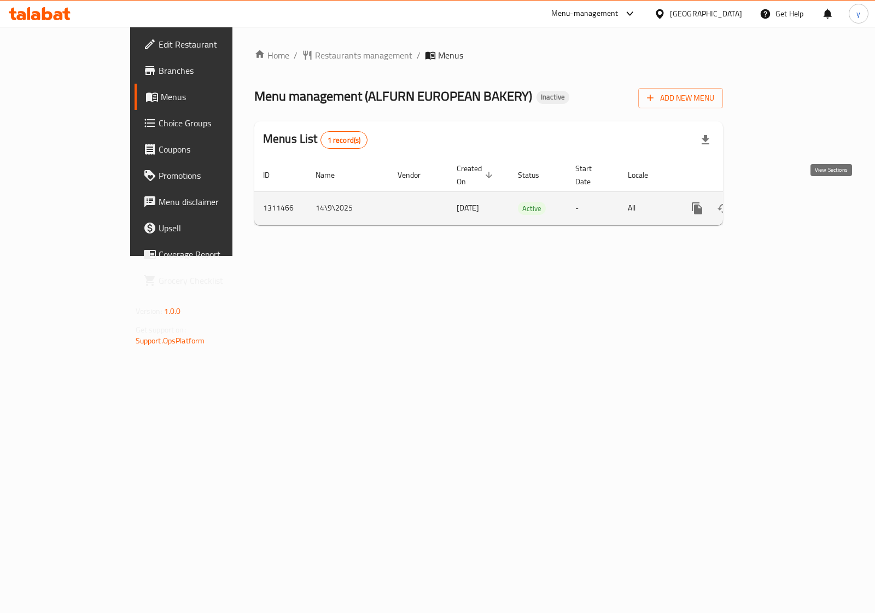
click at [789, 198] on link "enhanced table" at bounding box center [776, 208] width 26 height 26
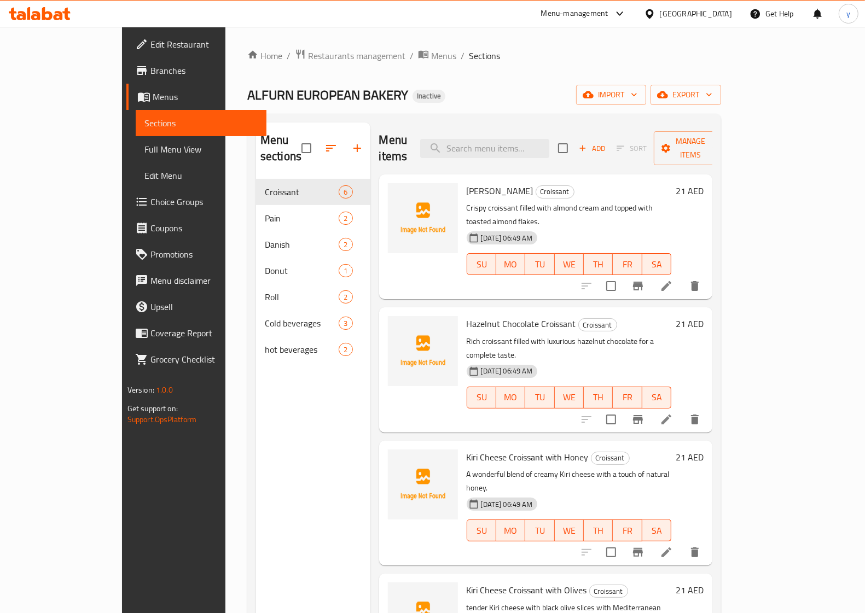
click at [144, 150] on span "Full Menu View" at bounding box center [200, 149] width 113 height 13
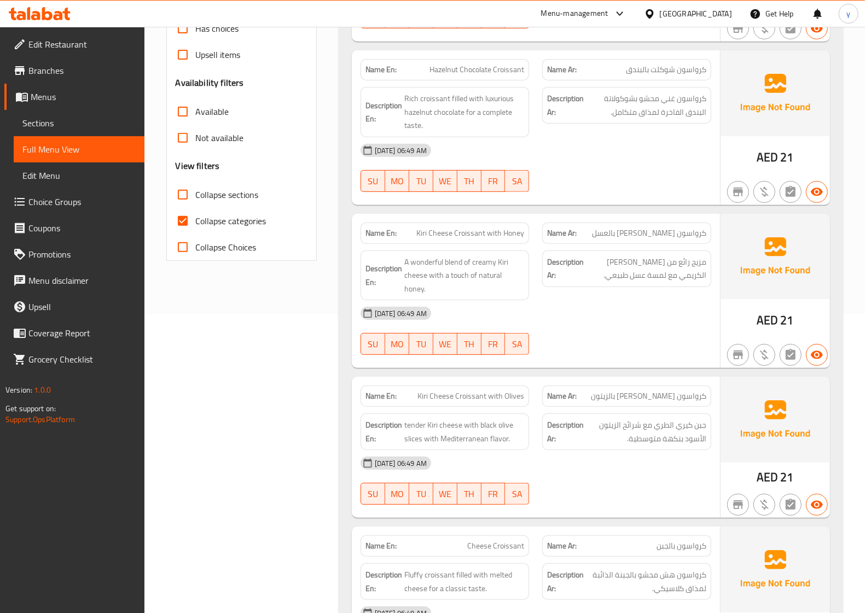
scroll to position [205, 0]
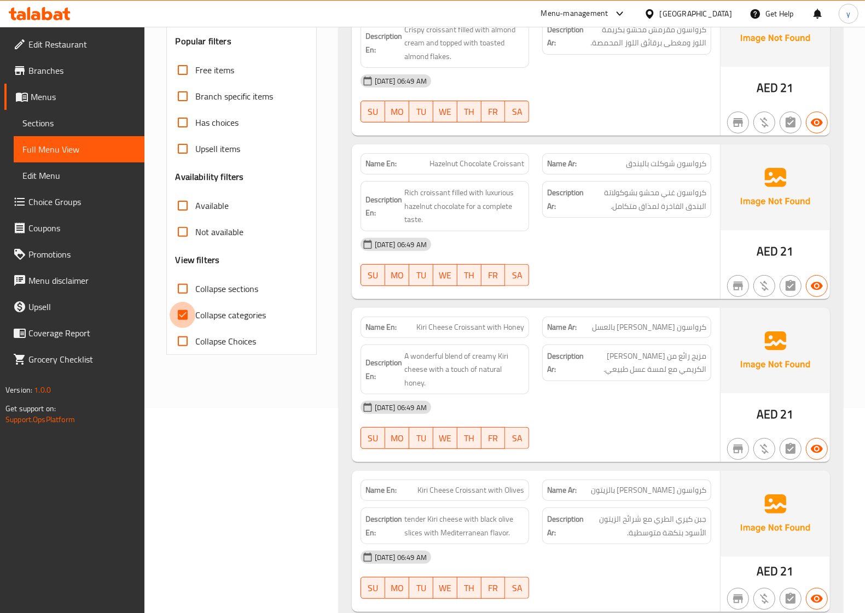
click at [179, 305] on input "Collapse categories" at bounding box center [183, 315] width 26 height 26
checkbox input "false"
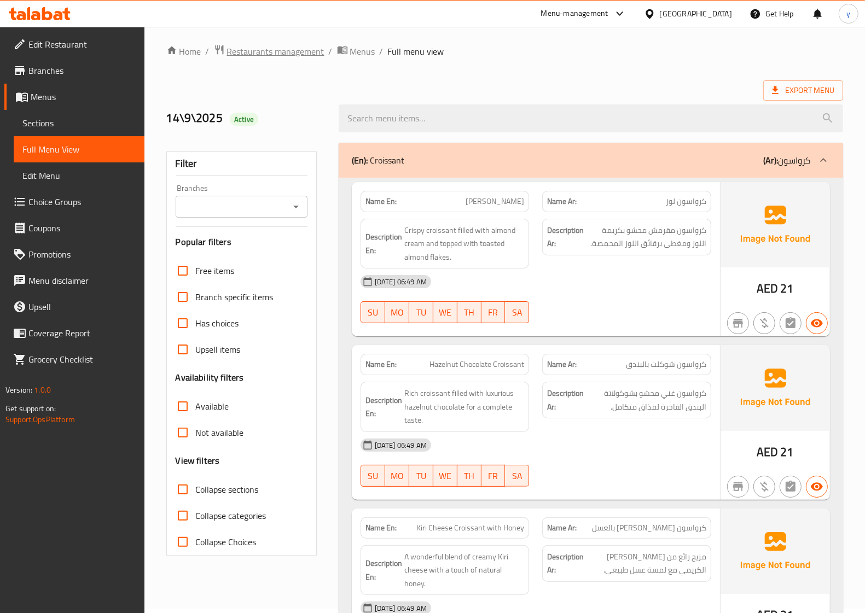
scroll to position [0, 0]
